Goal: Information Seeking & Learning: Learn about a topic

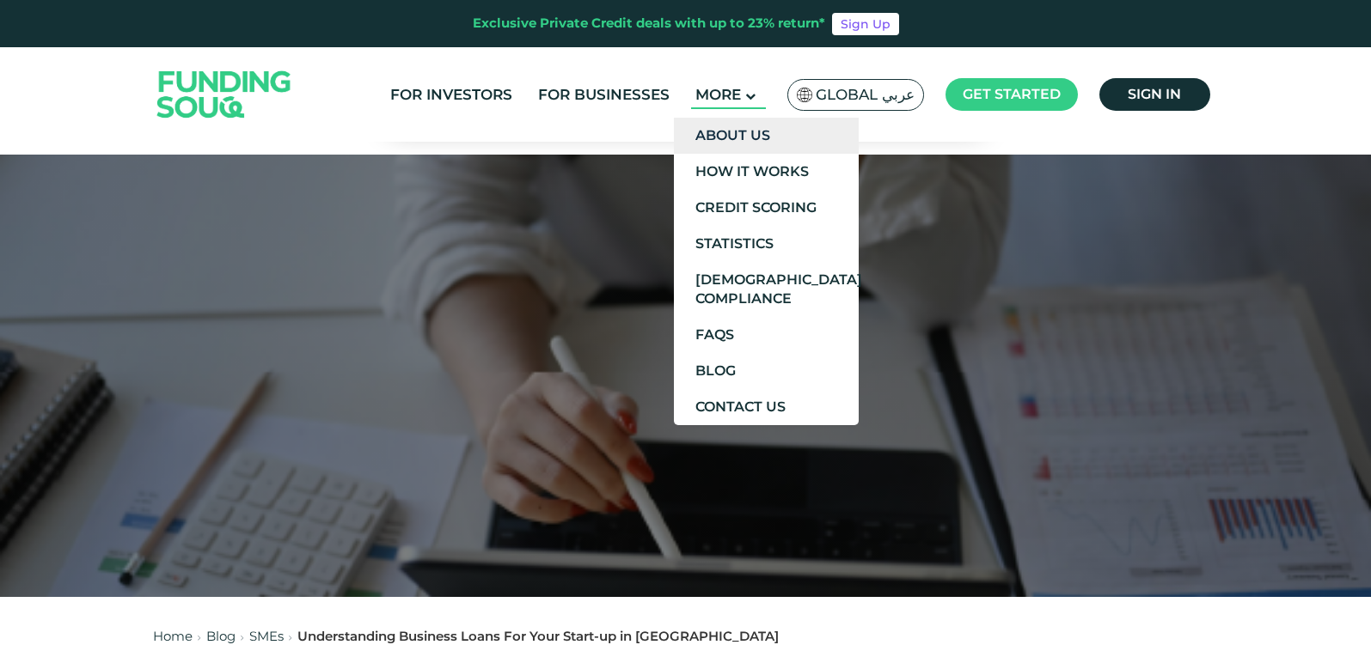
click at [748, 135] on link "About Us" at bounding box center [766, 136] width 185 height 36
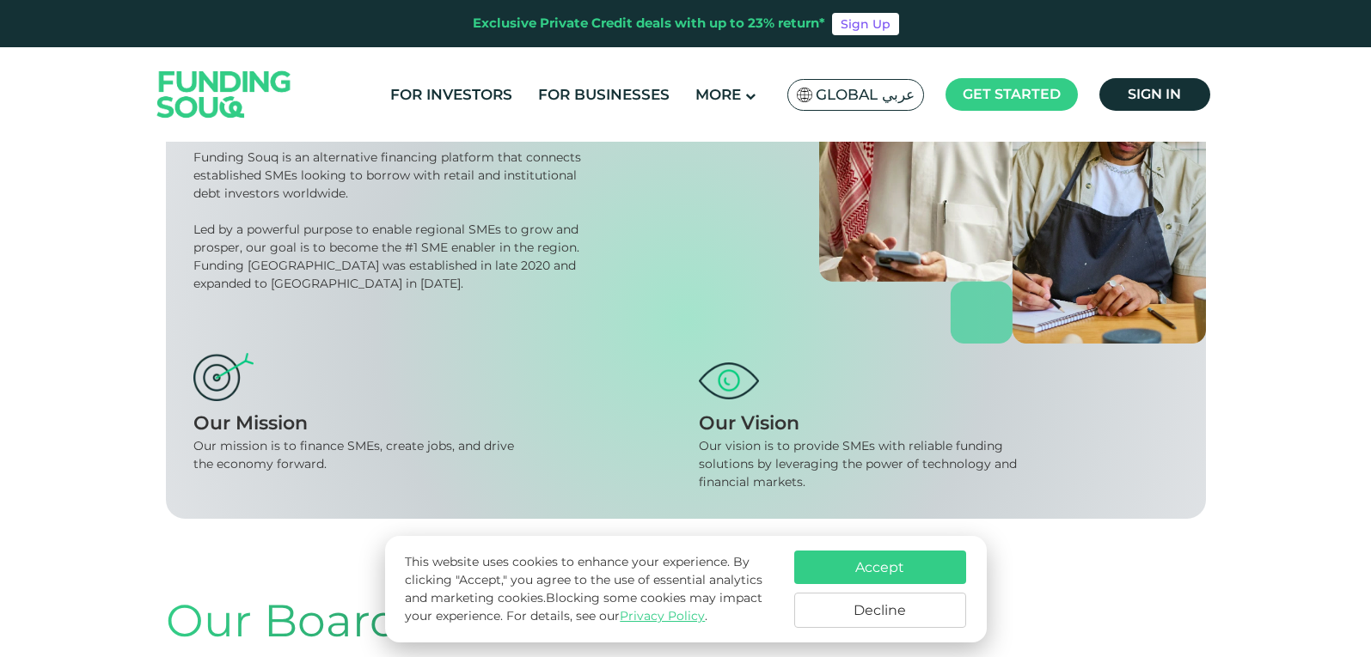
scroll to position [258, 0]
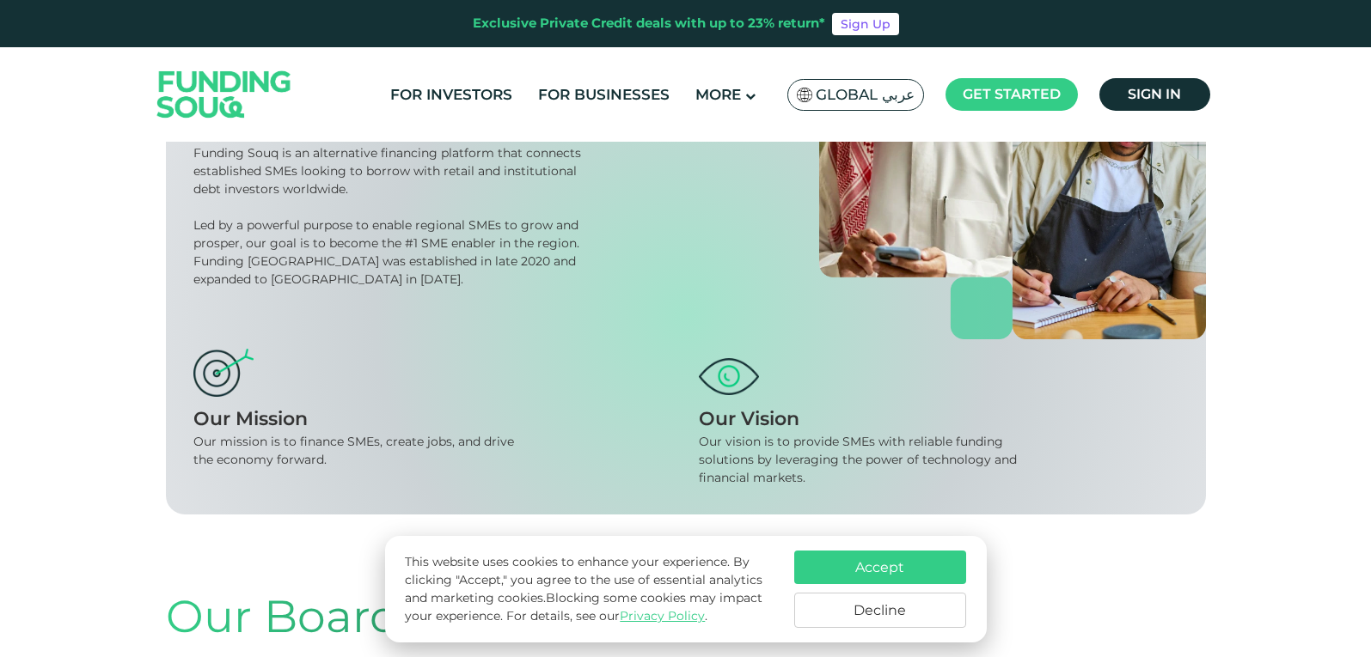
click at [872, 571] on button "Accept" at bounding box center [880, 568] width 172 height 34
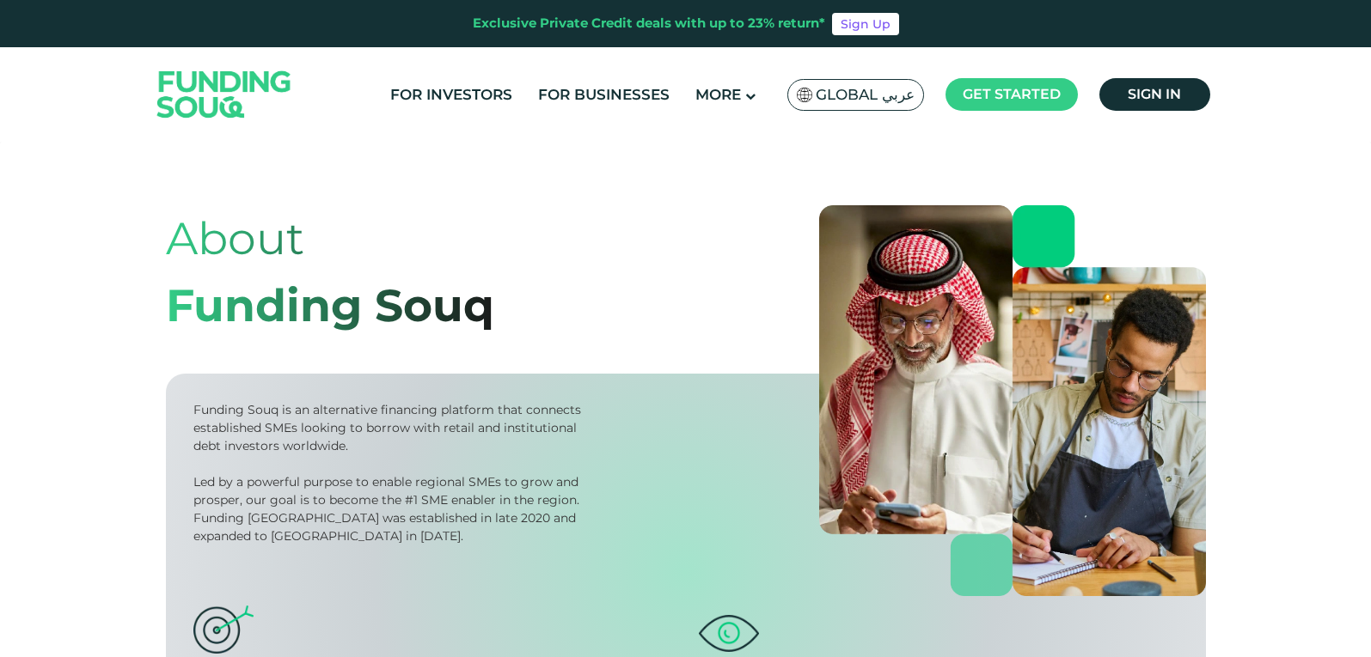
scroll to position [0, 0]
